Goal: Task Accomplishment & Management: Manage account settings

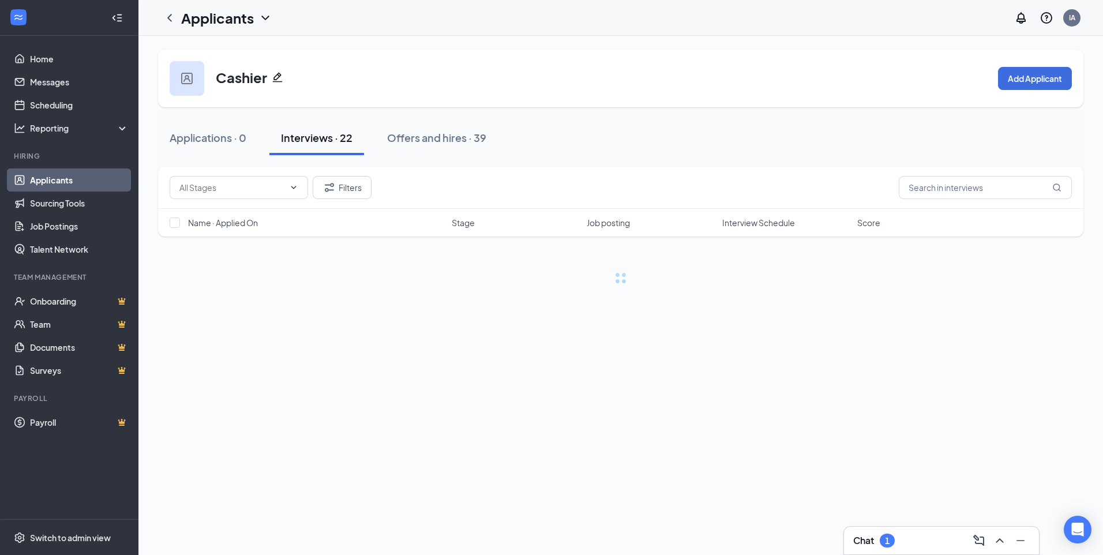
click at [871, 544] on h3 "Chat" at bounding box center [863, 540] width 21 height 13
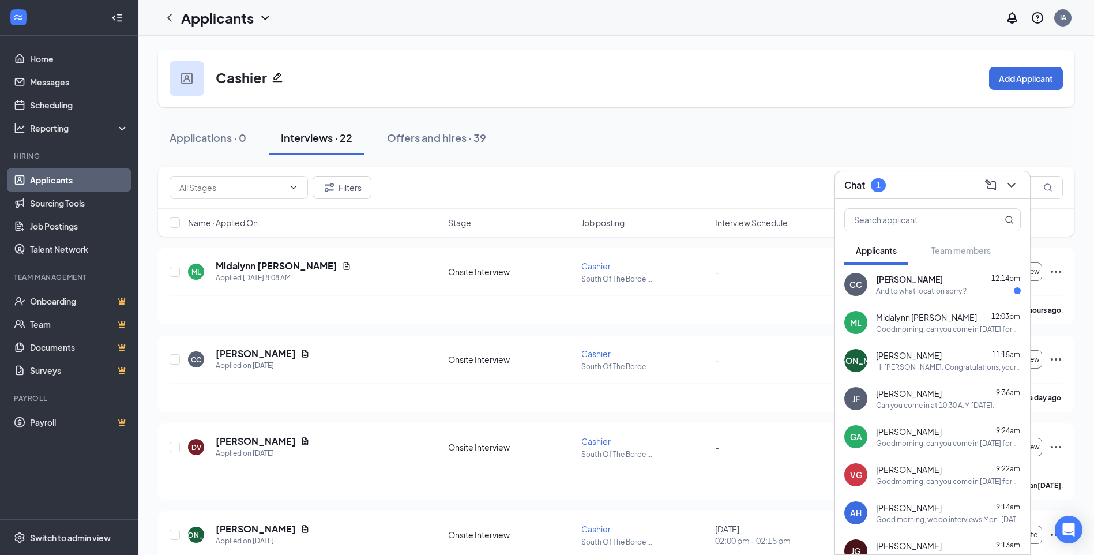
click at [965, 290] on div "And to what location sorry ?" at bounding box center [921, 291] width 91 height 10
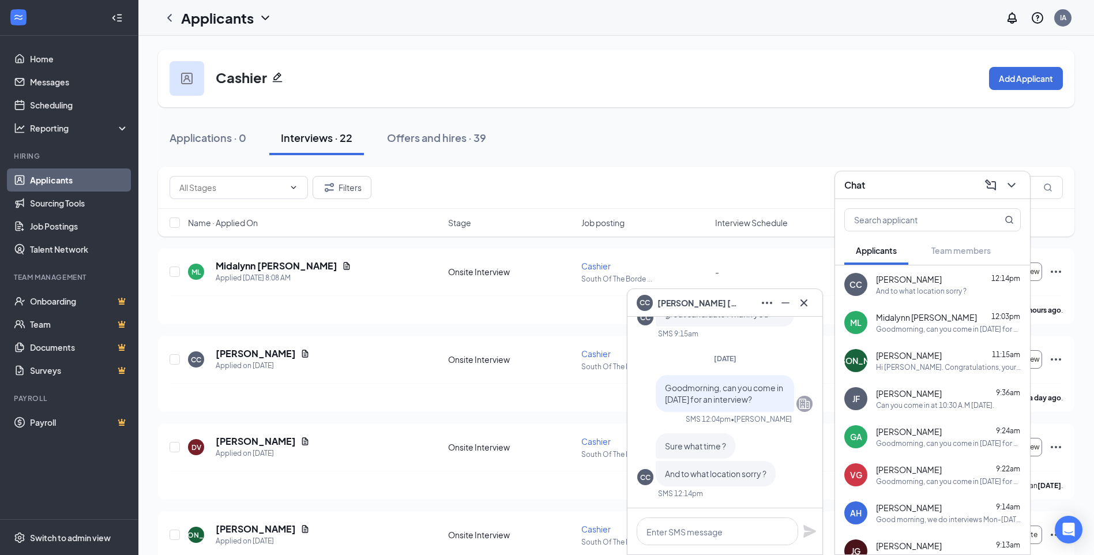
click at [660, 301] on span "[PERSON_NAME]" at bounding box center [698, 303] width 81 height 13
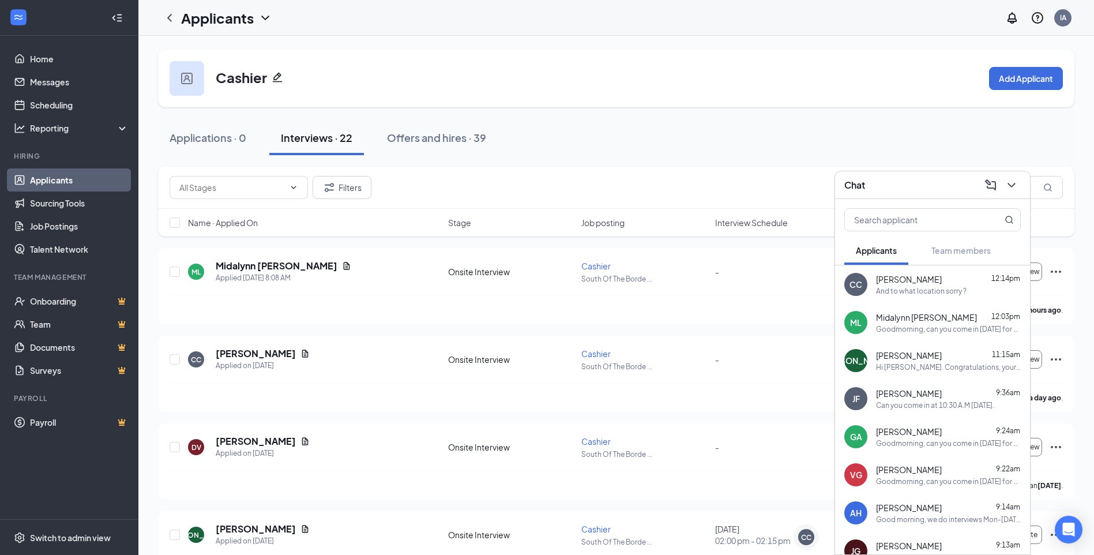
click at [933, 183] on div "Chat" at bounding box center [933, 185] width 177 height 18
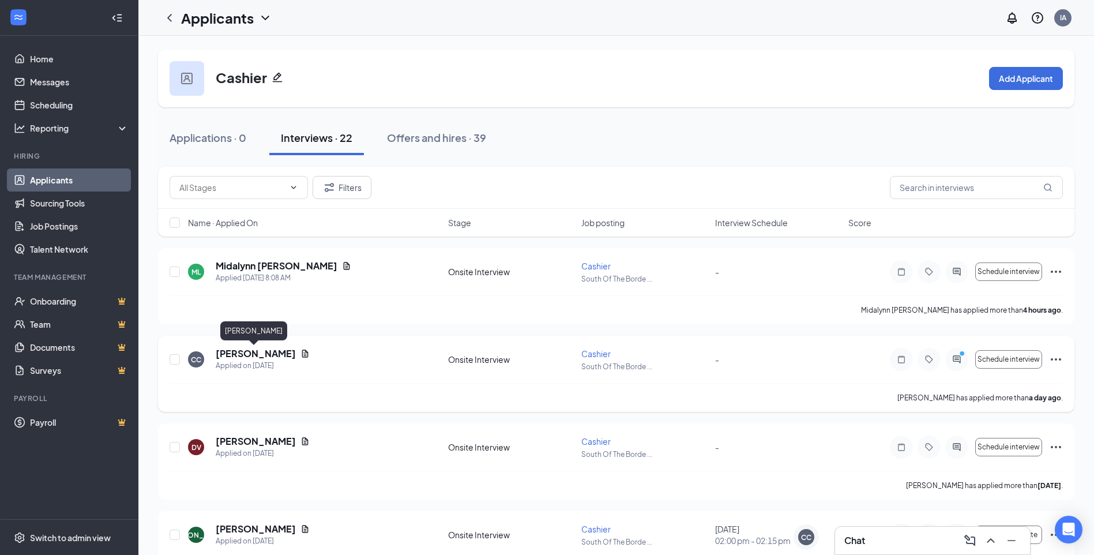
click at [267, 350] on h5 "[PERSON_NAME]" at bounding box center [256, 353] width 80 height 13
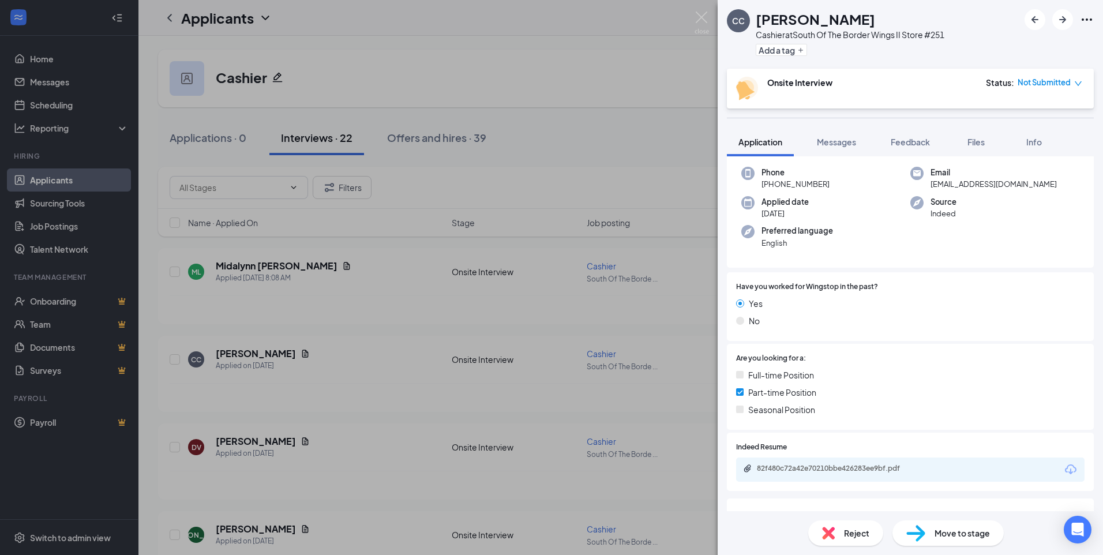
scroll to position [115, 0]
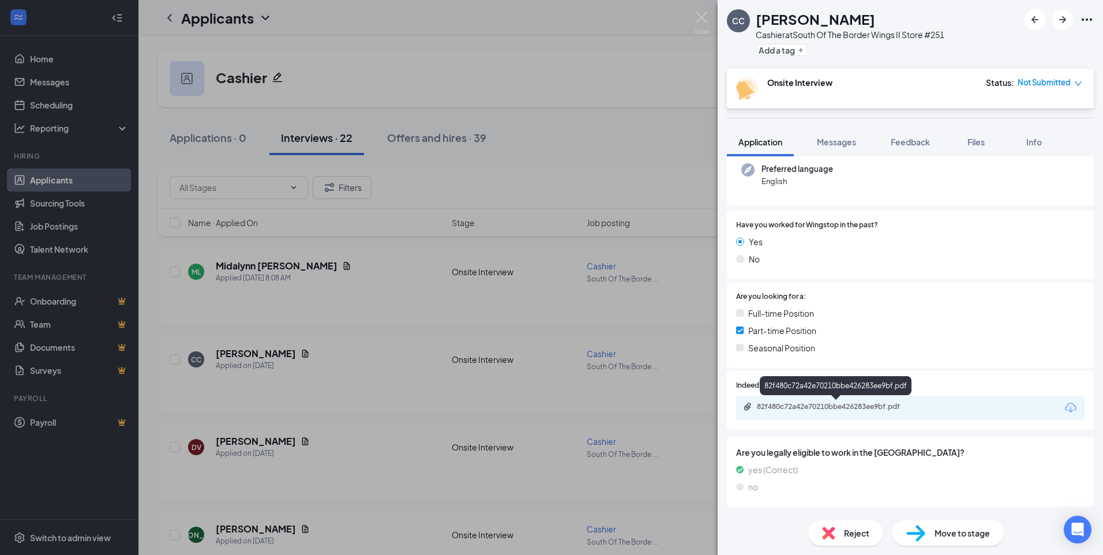
click at [825, 413] on div "82f480c72a42e70210bbe426283ee9bf.pdf" at bounding box center [836, 407] width 187 height 11
click at [843, 145] on span "Messages" at bounding box center [836, 142] width 39 height 10
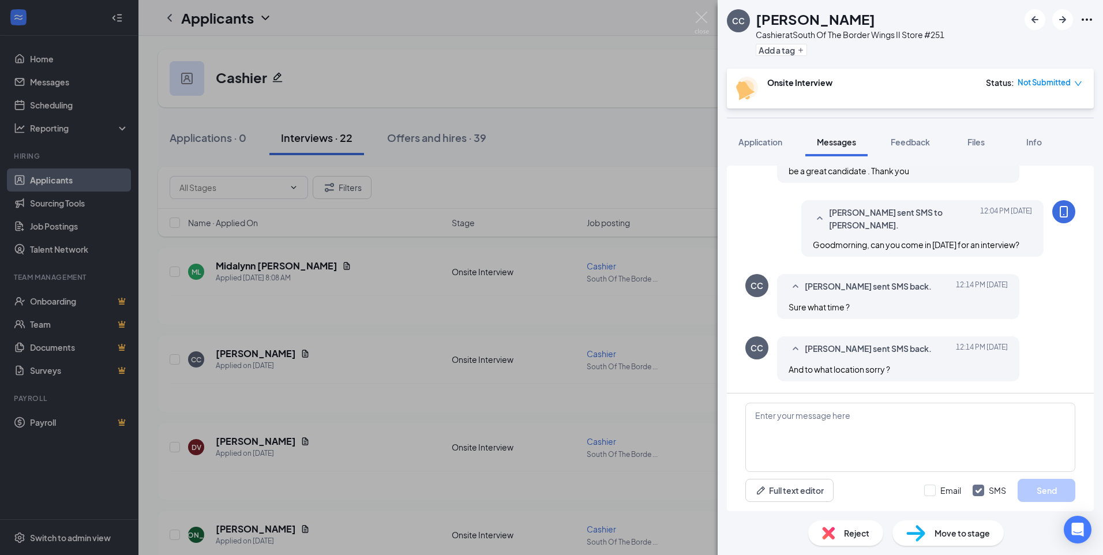
scroll to position [363, 0]
click at [848, 436] on textarea at bounding box center [910, 437] width 330 height 69
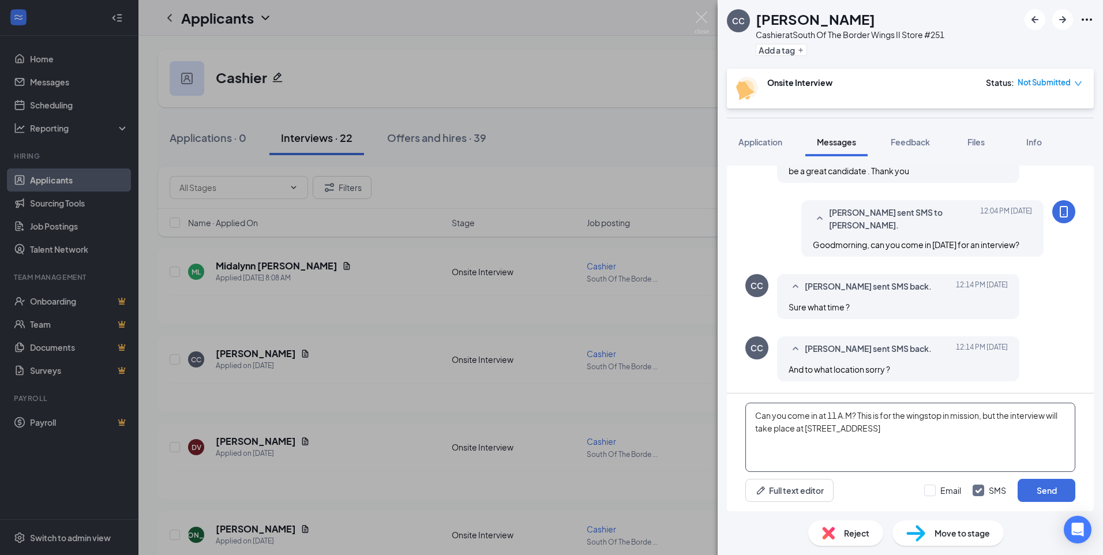
drag, startPoint x: 928, startPoint y: 418, endPoint x: 937, endPoint y: 418, distance: 9.2
click at [903, 433] on textarea "Can you come in at 11 A.M? This is for the Wingstop in mission, but the intervi…" at bounding box center [910, 437] width 330 height 69
type textarea "Can you come in at 11 A.M? This is for the Wingstop in mission, but the intervi…"
click at [1055, 495] on button "Send" at bounding box center [1047, 490] width 58 height 23
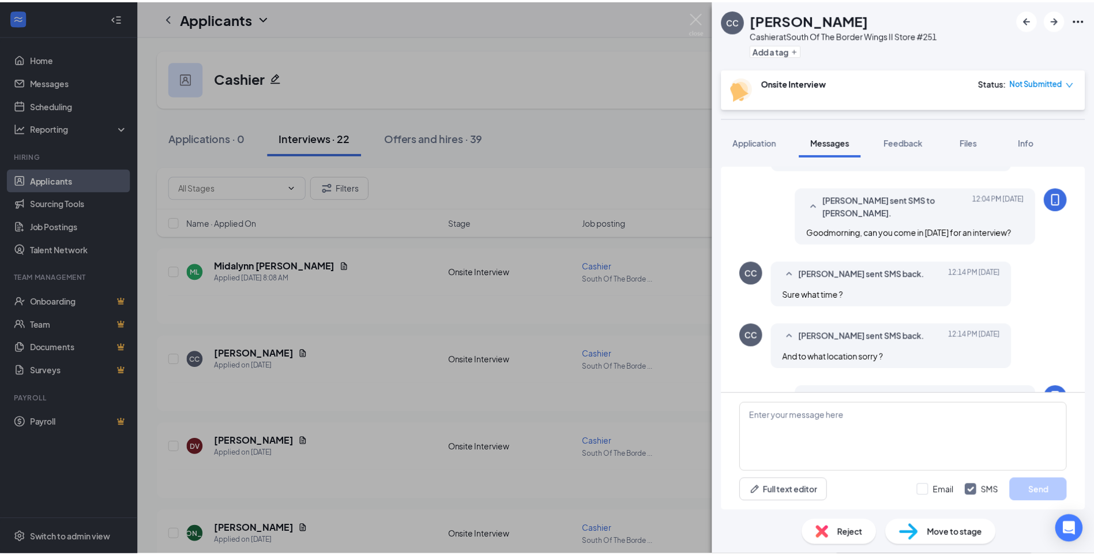
scroll to position [463, 0]
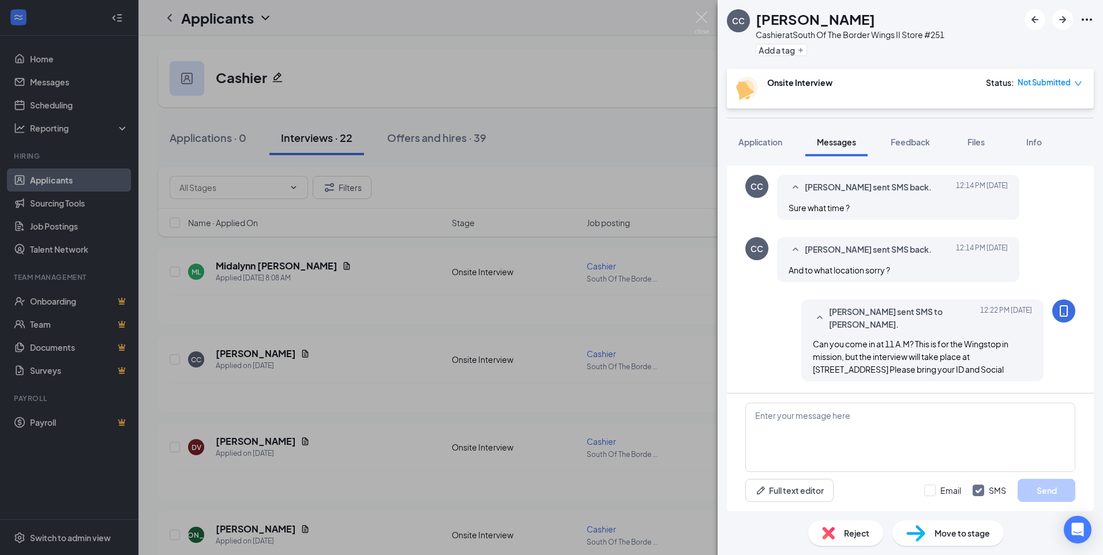
drag, startPoint x: 699, startPoint y: 10, endPoint x: 705, endPoint y: 11, distance: 6.9
click at [699, 10] on div "CC [PERSON_NAME] Cashier at South Of The Border Wings II Store #251 Add a tag O…" at bounding box center [551, 277] width 1103 height 555
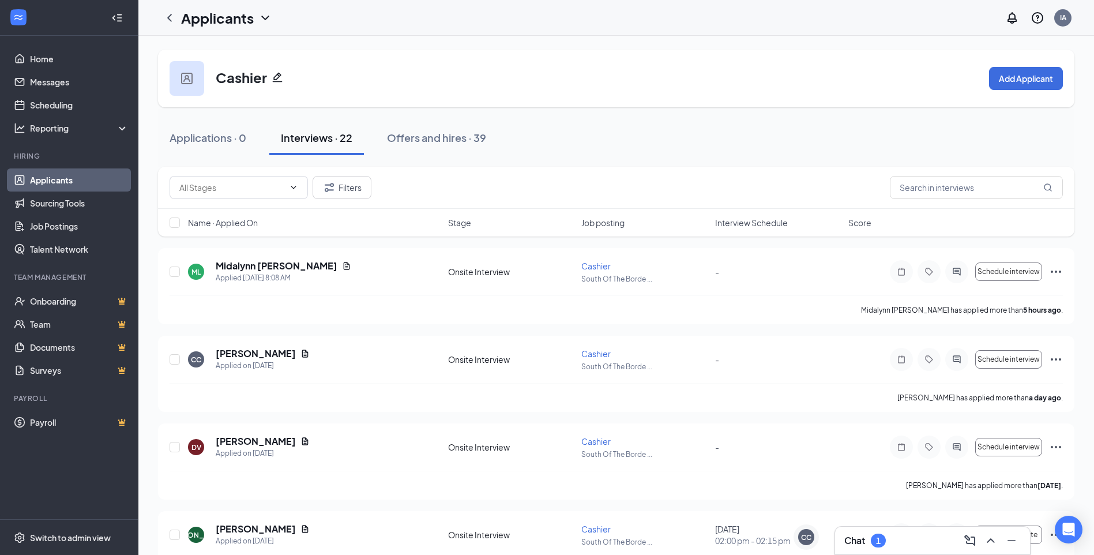
click at [866, 542] on div "Chat 1" at bounding box center [866, 541] width 42 height 14
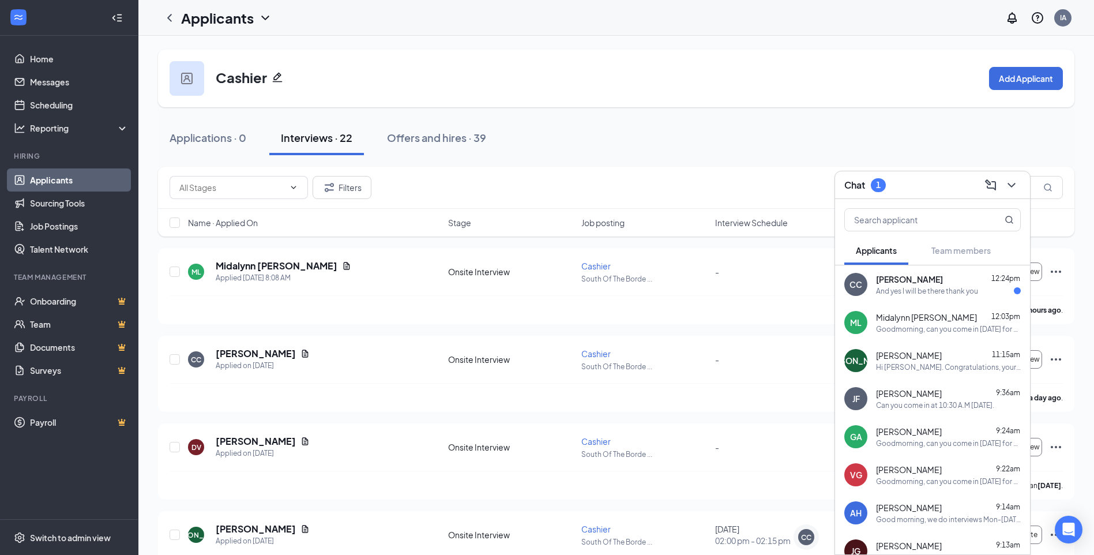
click at [886, 283] on span "[PERSON_NAME]" at bounding box center [909, 279] width 67 height 12
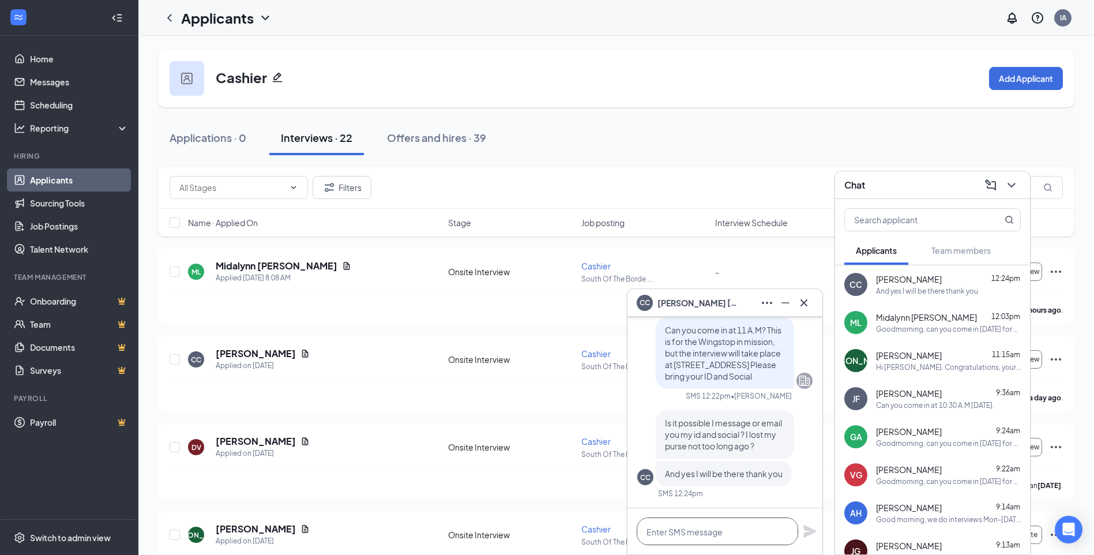
click at [722, 536] on textarea at bounding box center [718, 531] width 162 height 28
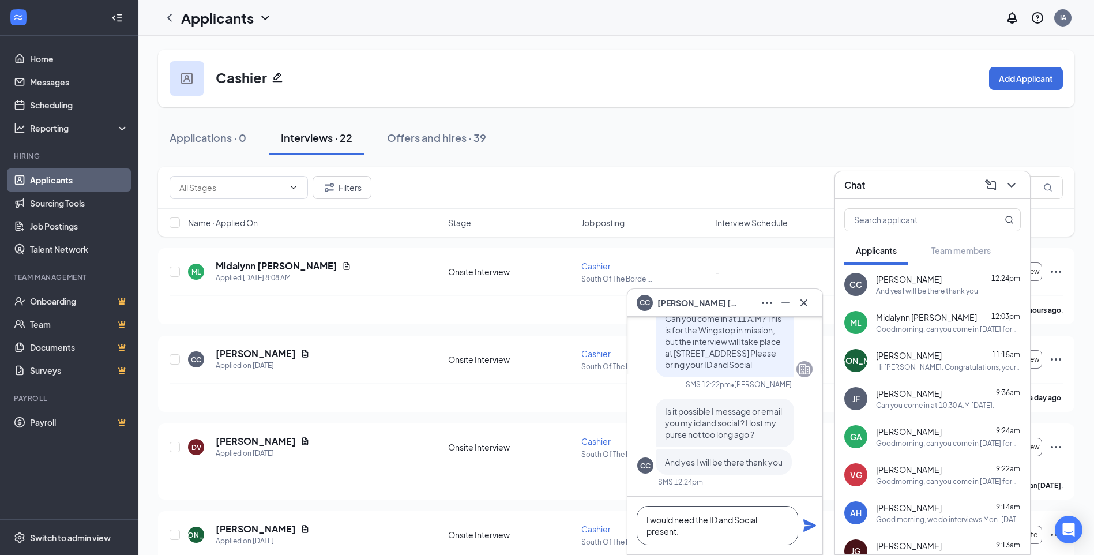
type textarea "I would need the ID and Social present."
click at [808, 519] on icon "Plane" at bounding box center [810, 526] width 14 height 14
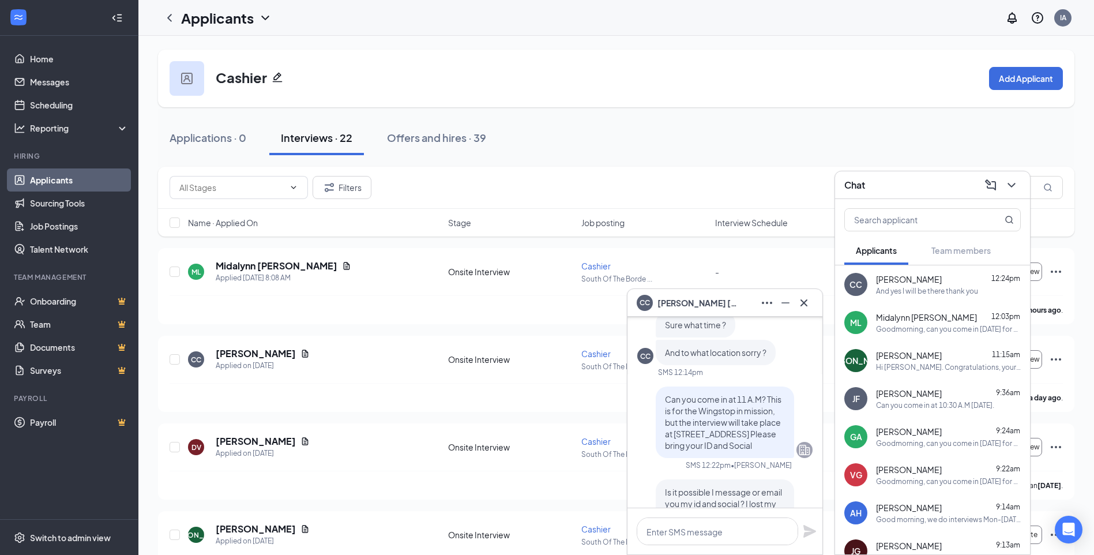
scroll to position [-173, 0]
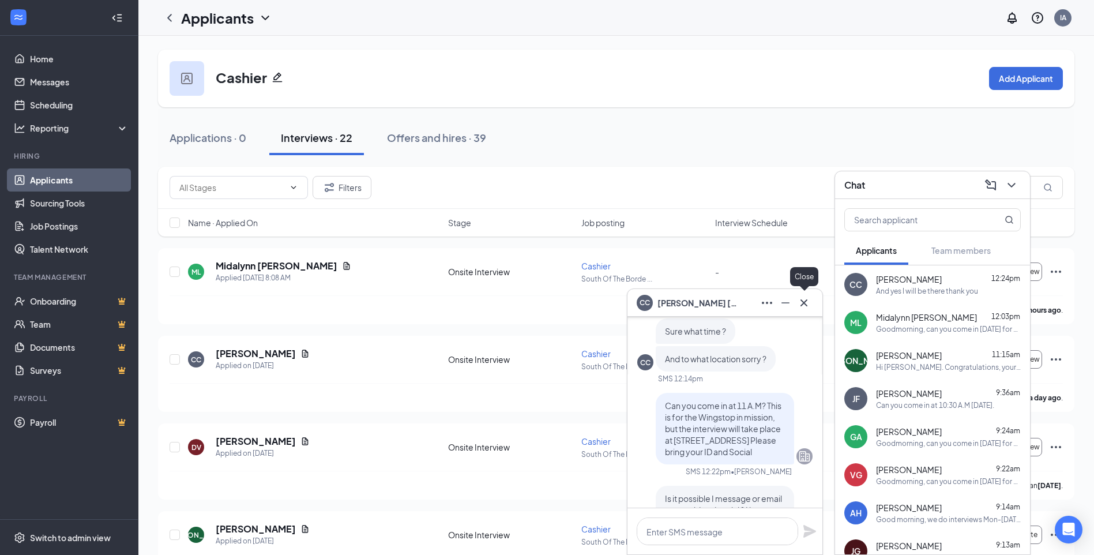
click at [802, 301] on icon "Cross" at bounding box center [804, 302] width 7 height 7
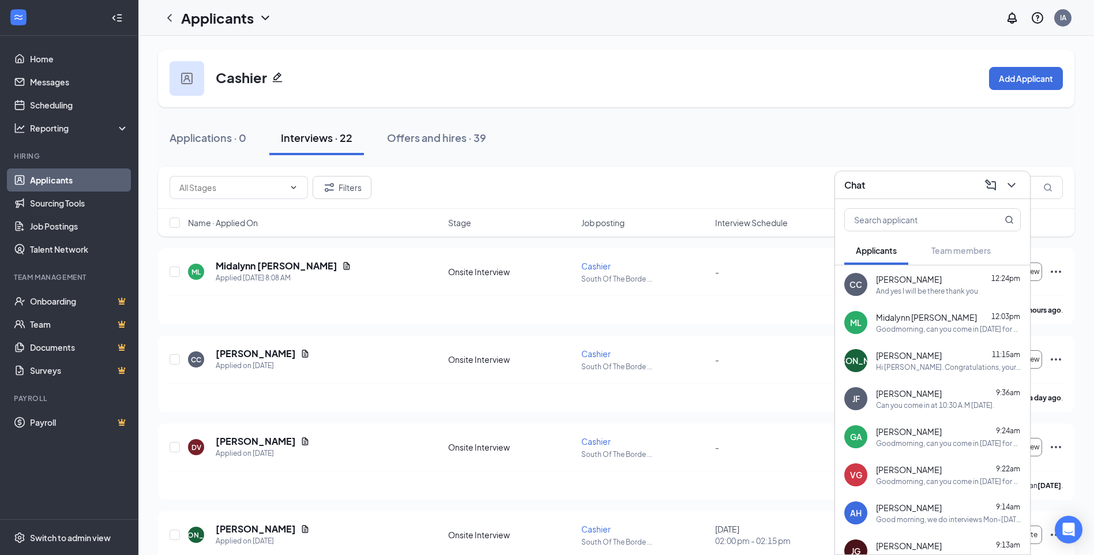
click at [897, 184] on div "Chat" at bounding box center [933, 185] width 177 height 18
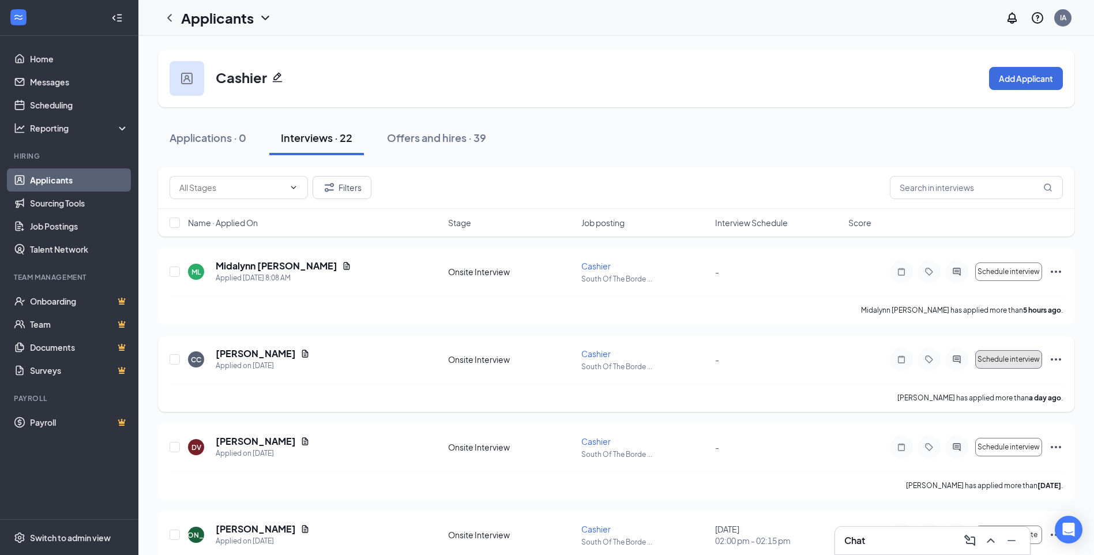
click at [996, 358] on span "Schedule interview" at bounding box center [1009, 359] width 62 height 8
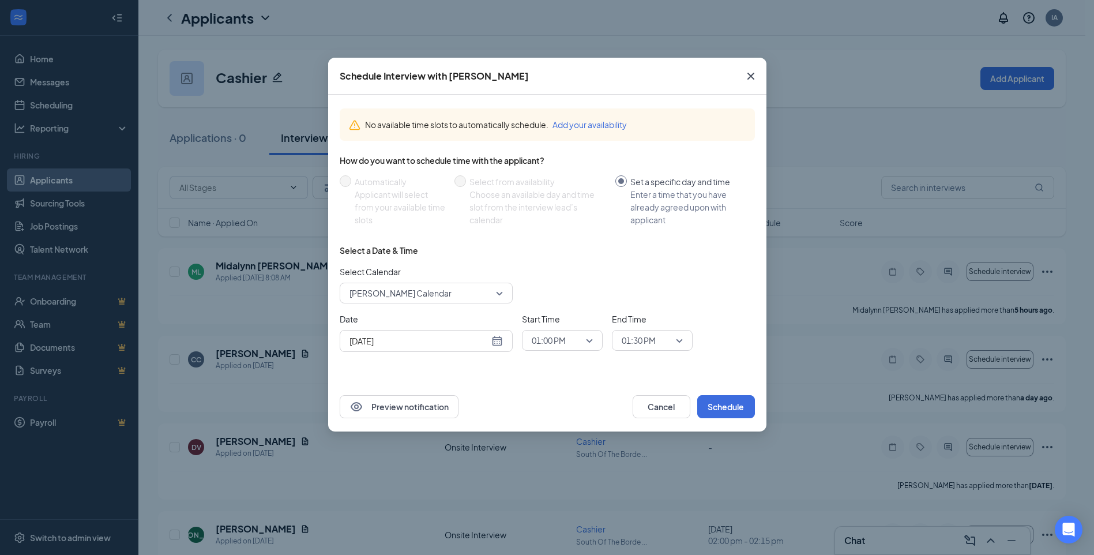
click at [496, 342] on div "[DATE]" at bounding box center [426, 341] width 153 height 13
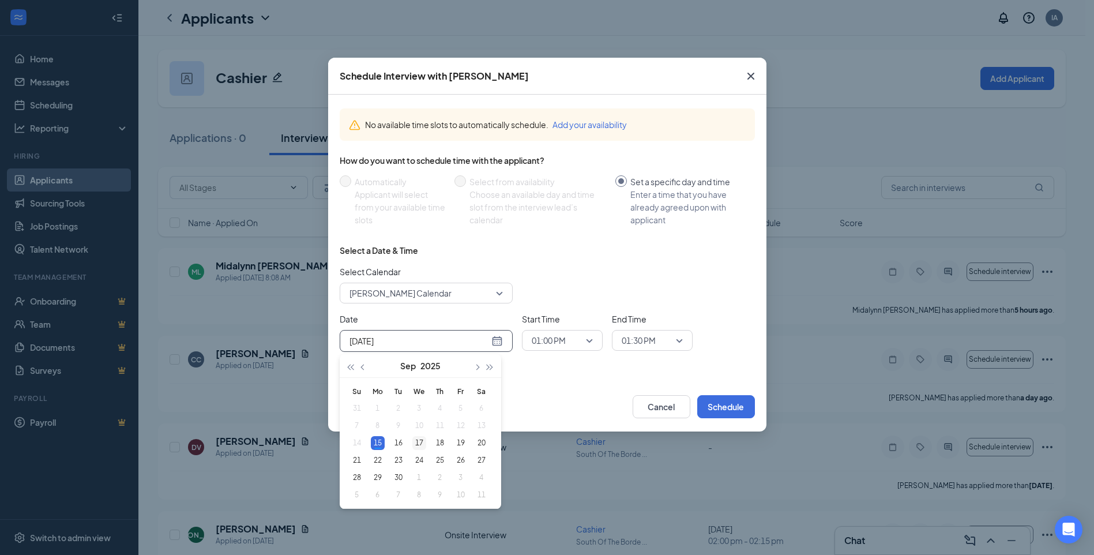
type input "[DATE]"
click at [419, 443] on div "17" at bounding box center [419, 443] width 14 height 14
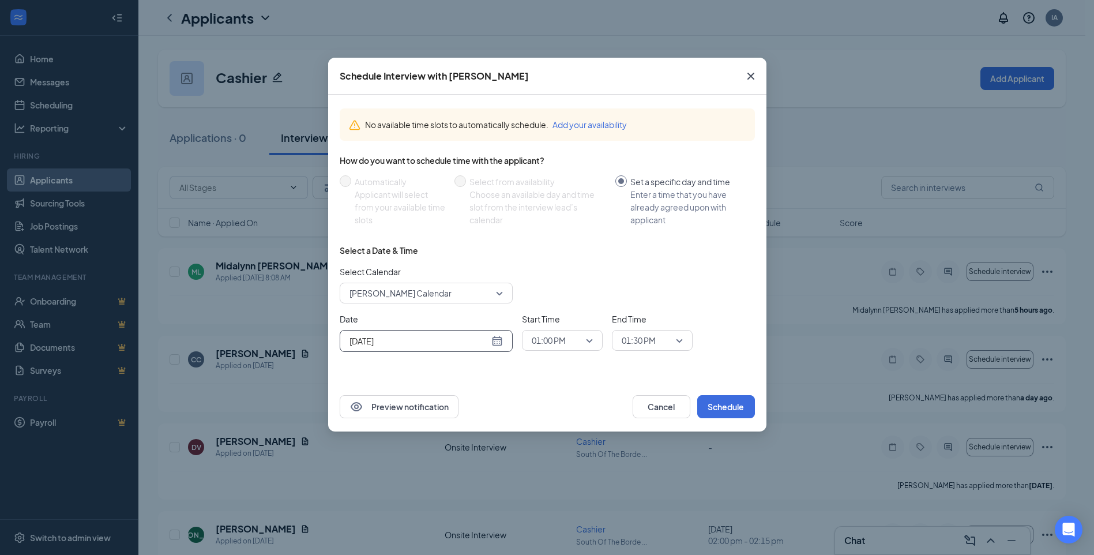
click at [590, 341] on span "01:00 PM" at bounding box center [562, 340] width 61 height 17
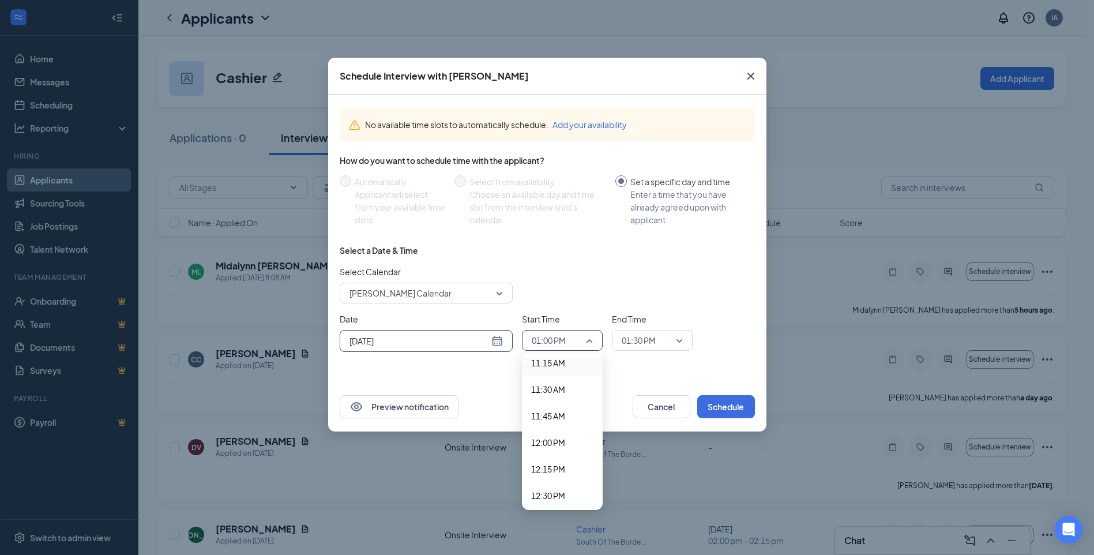
scroll to position [1144, 0]
click at [554, 393] on span "11:00 AM" at bounding box center [548, 394] width 34 height 13
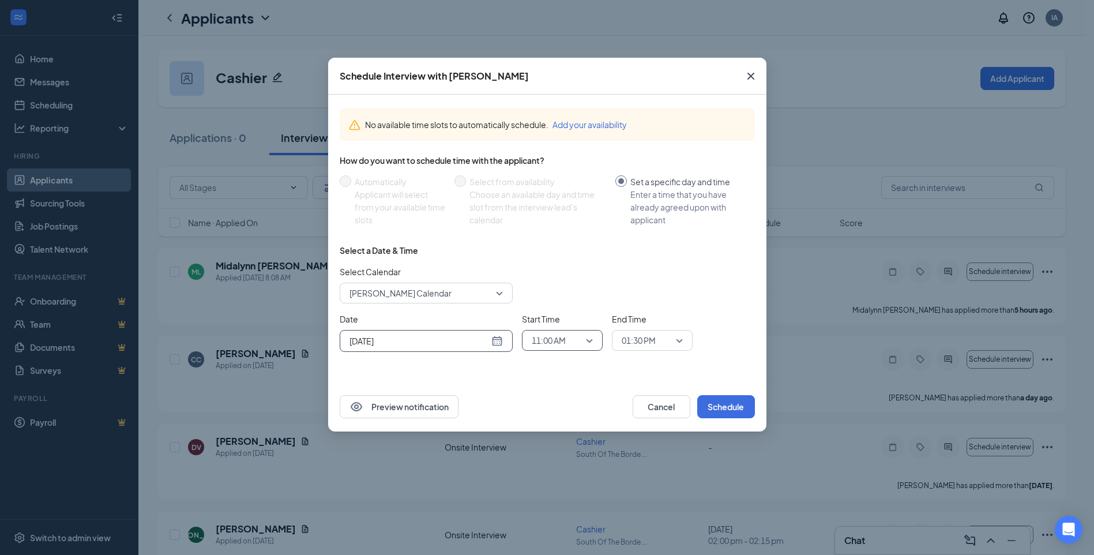
click at [670, 340] on span "01:30 PM" at bounding box center [647, 340] width 51 height 17
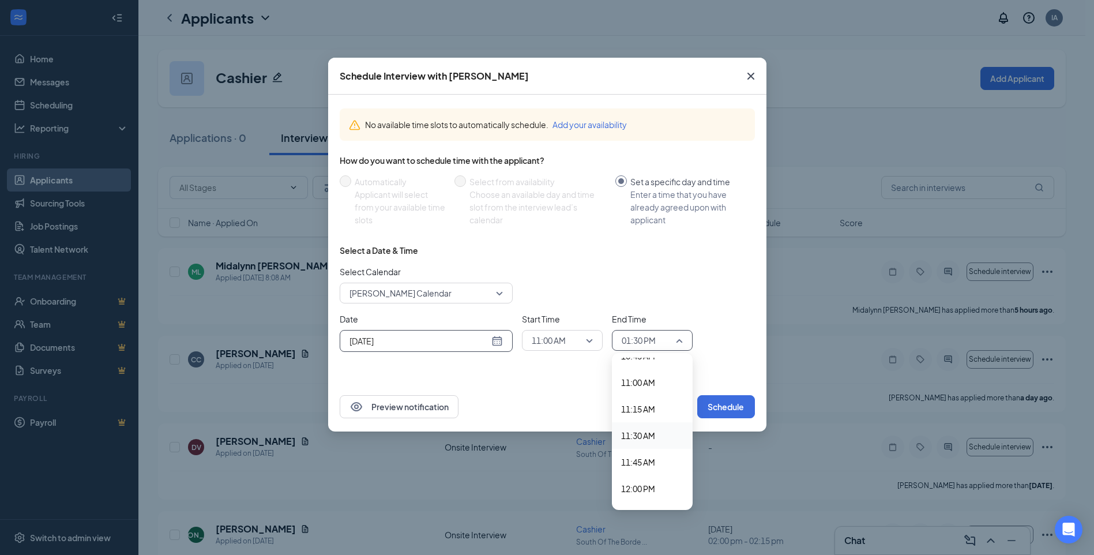
scroll to position [1140, 0]
click at [639, 421] on span "11:15 AM" at bounding box center [638, 425] width 34 height 13
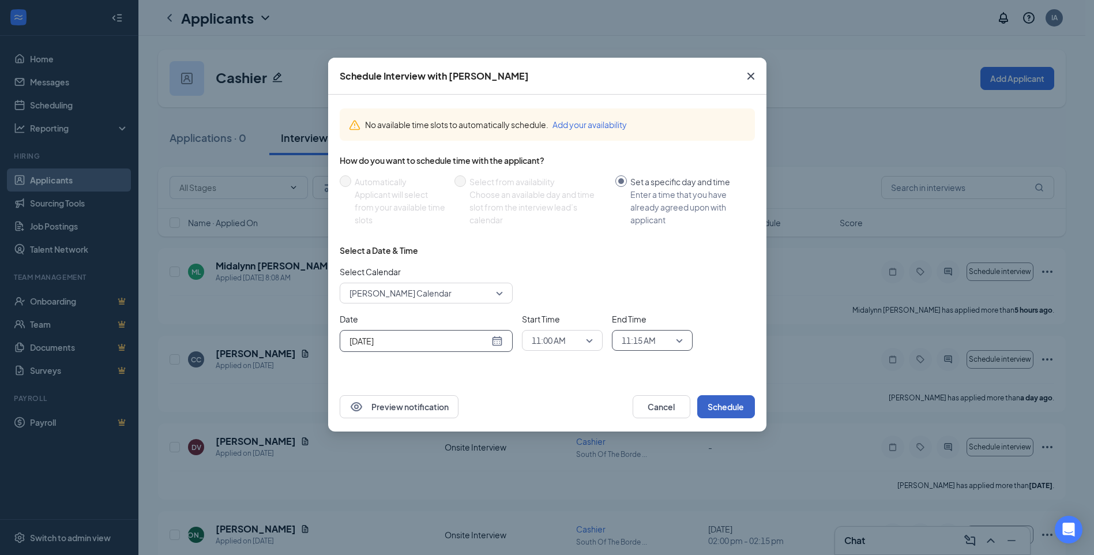
click at [725, 410] on button "Schedule" at bounding box center [726, 406] width 58 height 23
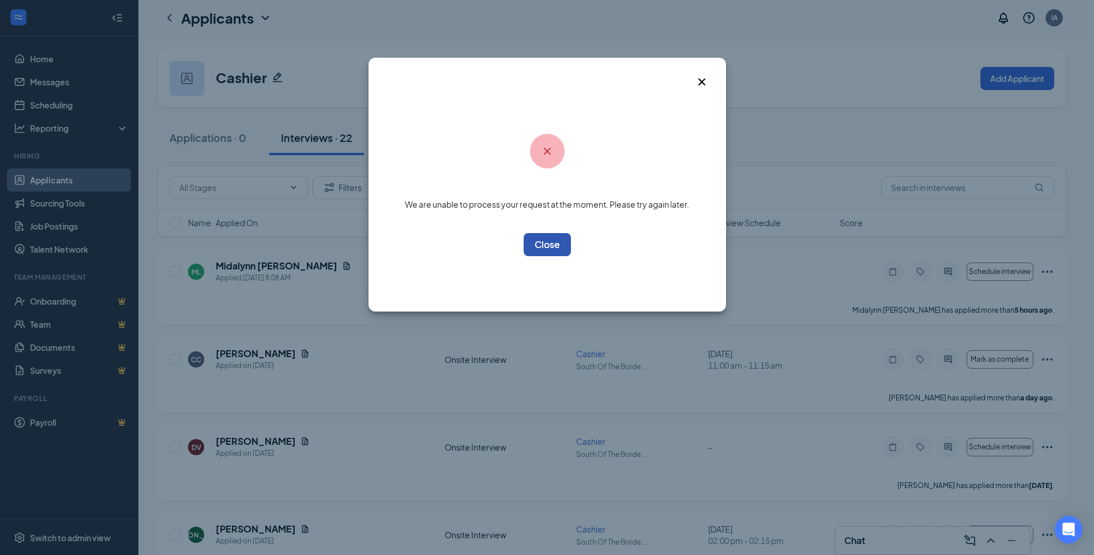
click at [557, 247] on button "OK" at bounding box center [547, 244] width 47 height 23
